Goal: Information Seeking & Learning: Learn about a topic

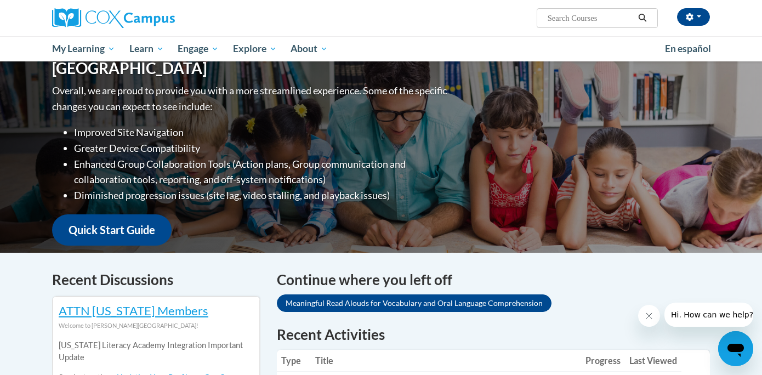
scroll to position [143, 0]
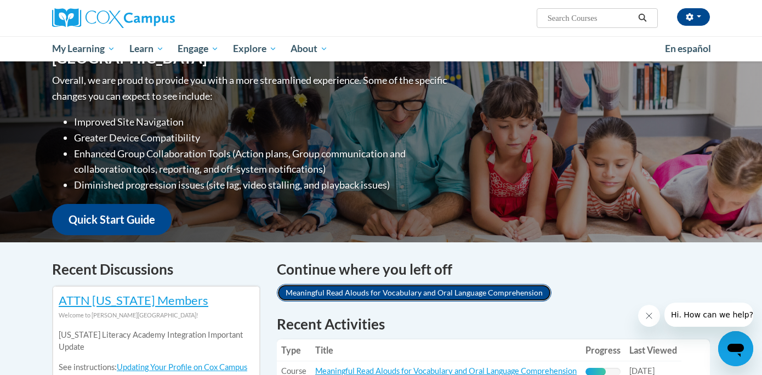
click at [400, 294] on link "Meaningful Read Alouds for Vocabulary and Oral Language Comprehension" at bounding box center [414, 293] width 275 height 18
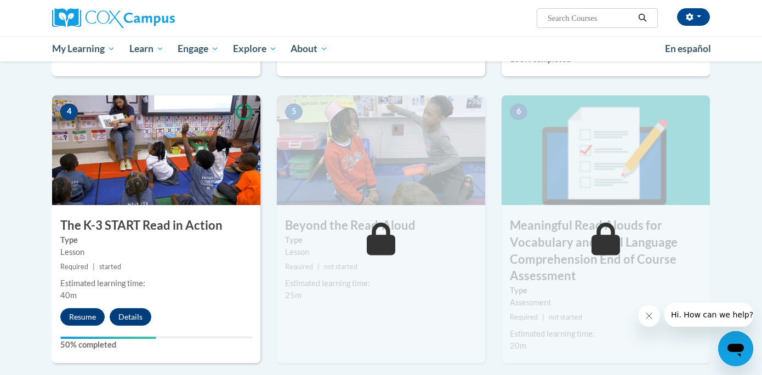
scroll to position [522, 0]
